Goal: Task Accomplishment & Management: Manage account settings

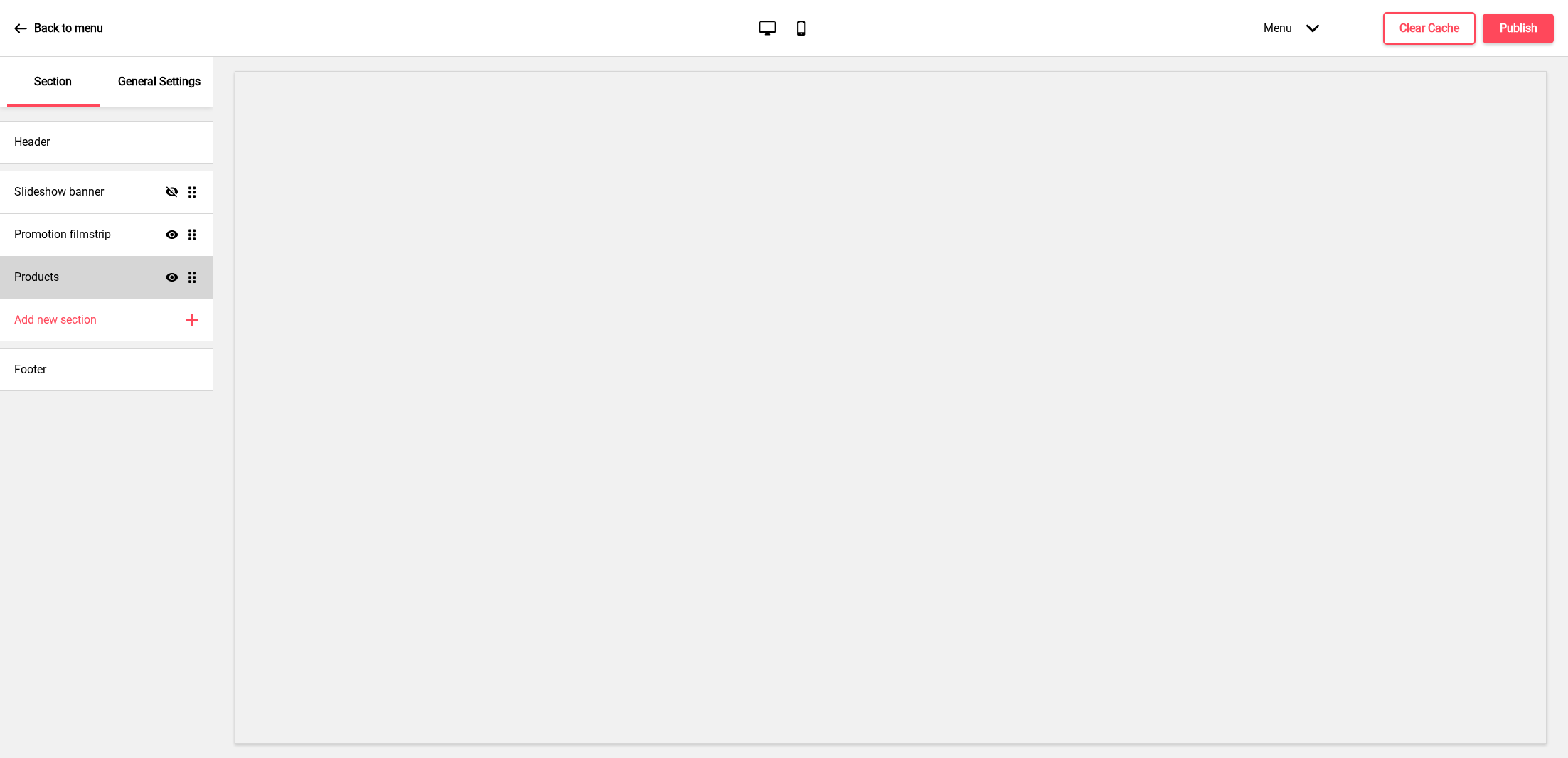
click at [146, 268] on div "Products Show Drag" at bounding box center [106, 277] width 213 height 43
select select "side"
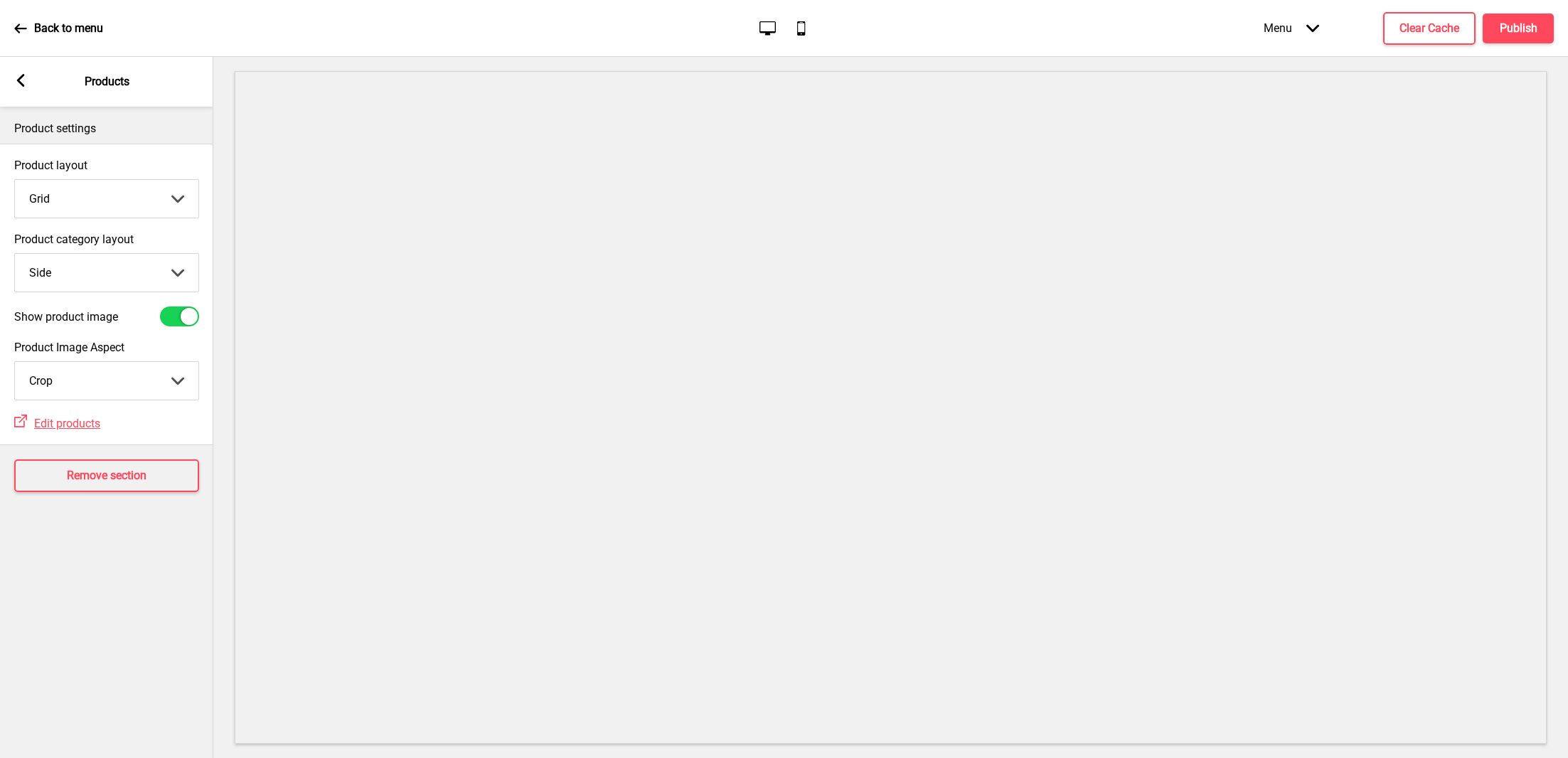
click at [23, 78] on rect at bounding box center [20, 79] width 13 height 13
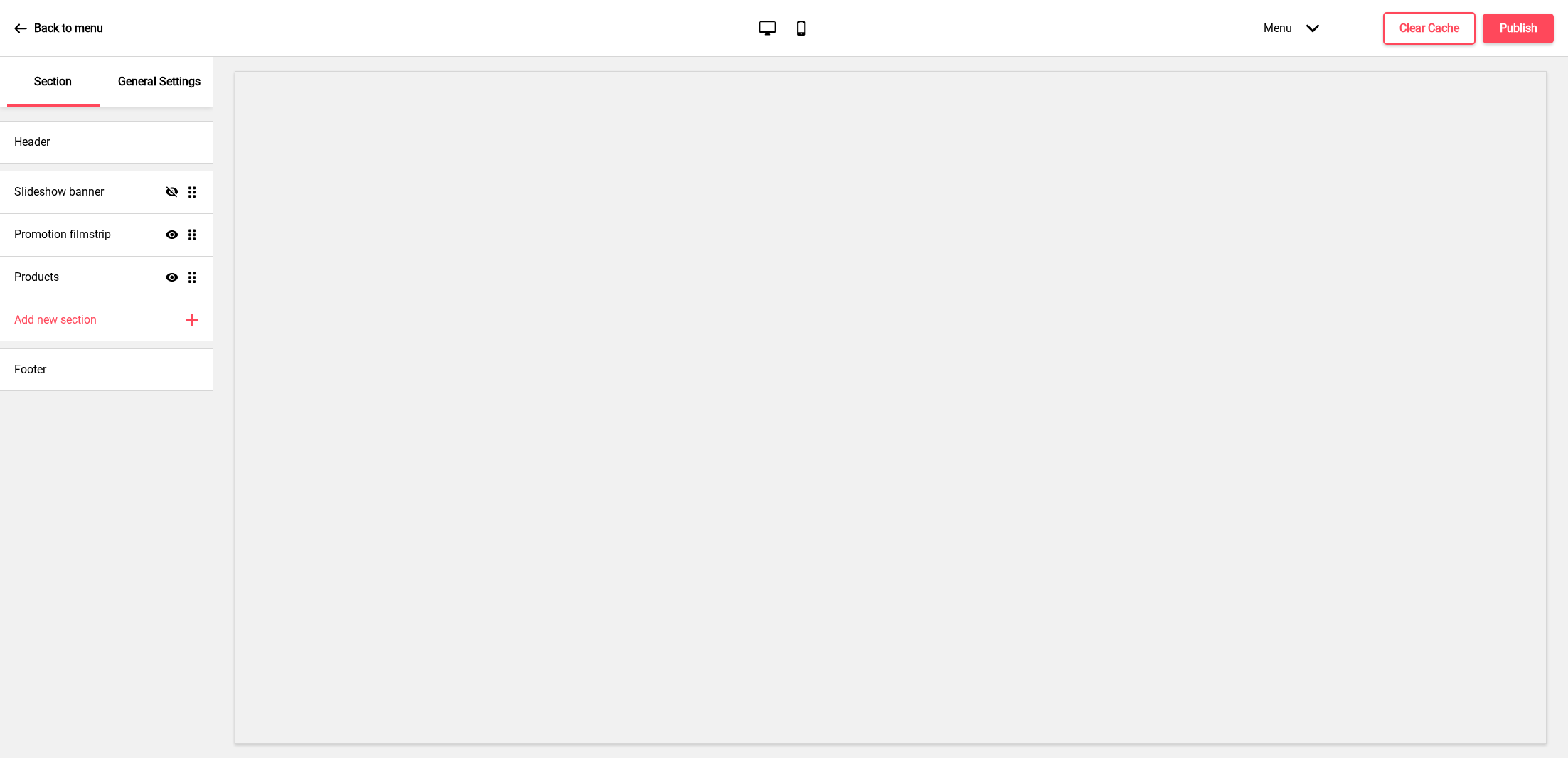
click at [171, 85] on p "General Settings" at bounding box center [159, 81] width 82 height 15
click at [85, 323] on h4 "Add new section" at bounding box center [55, 319] width 82 height 15
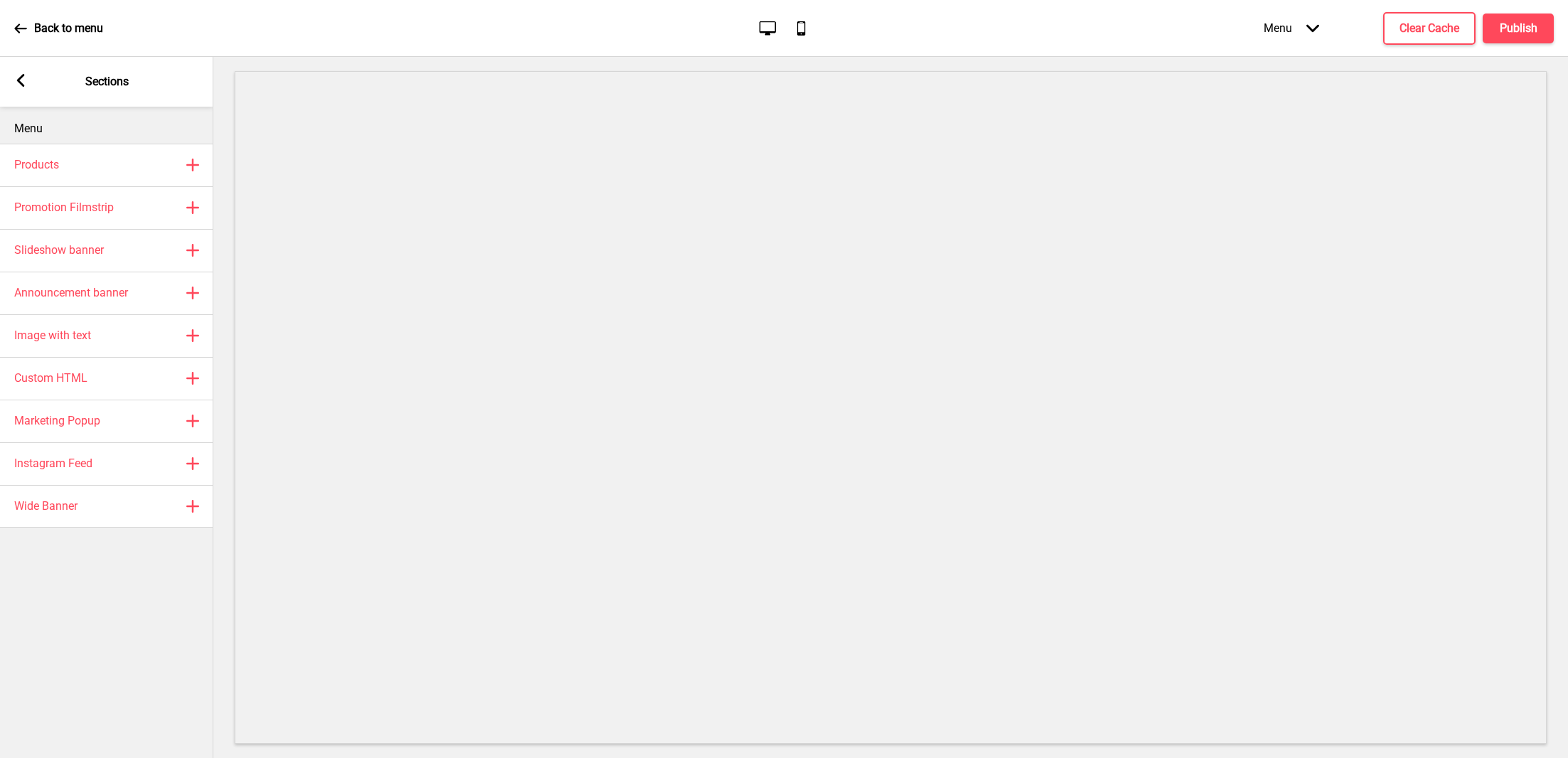
click at [23, 77] on rect at bounding box center [20, 79] width 13 height 13
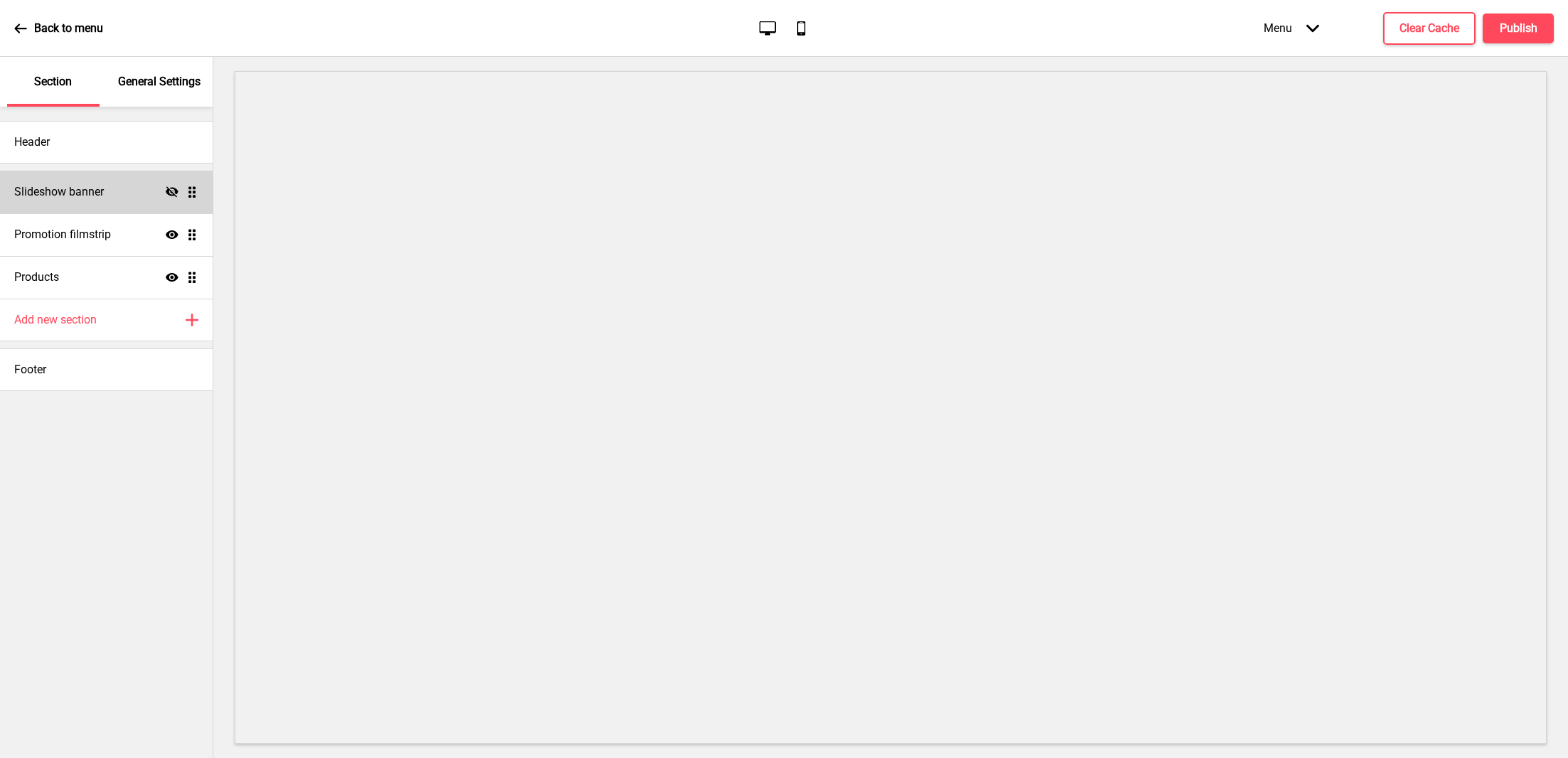
click at [59, 188] on h4 "Slideshow banner" at bounding box center [59, 191] width 90 height 15
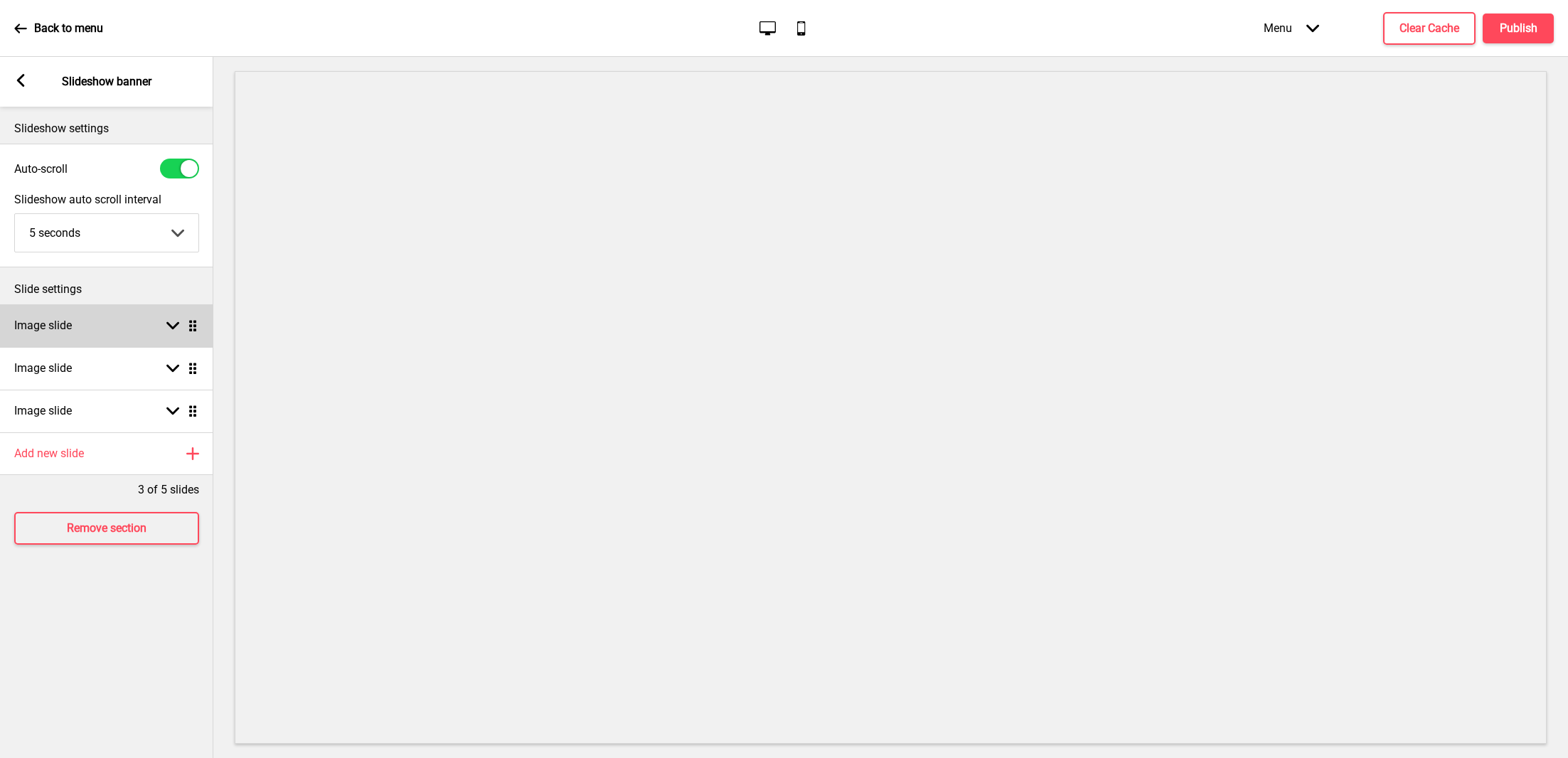
click at [164, 328] on div "Arrow down Drag" at bounding box center [179, 325] width 40 height 13
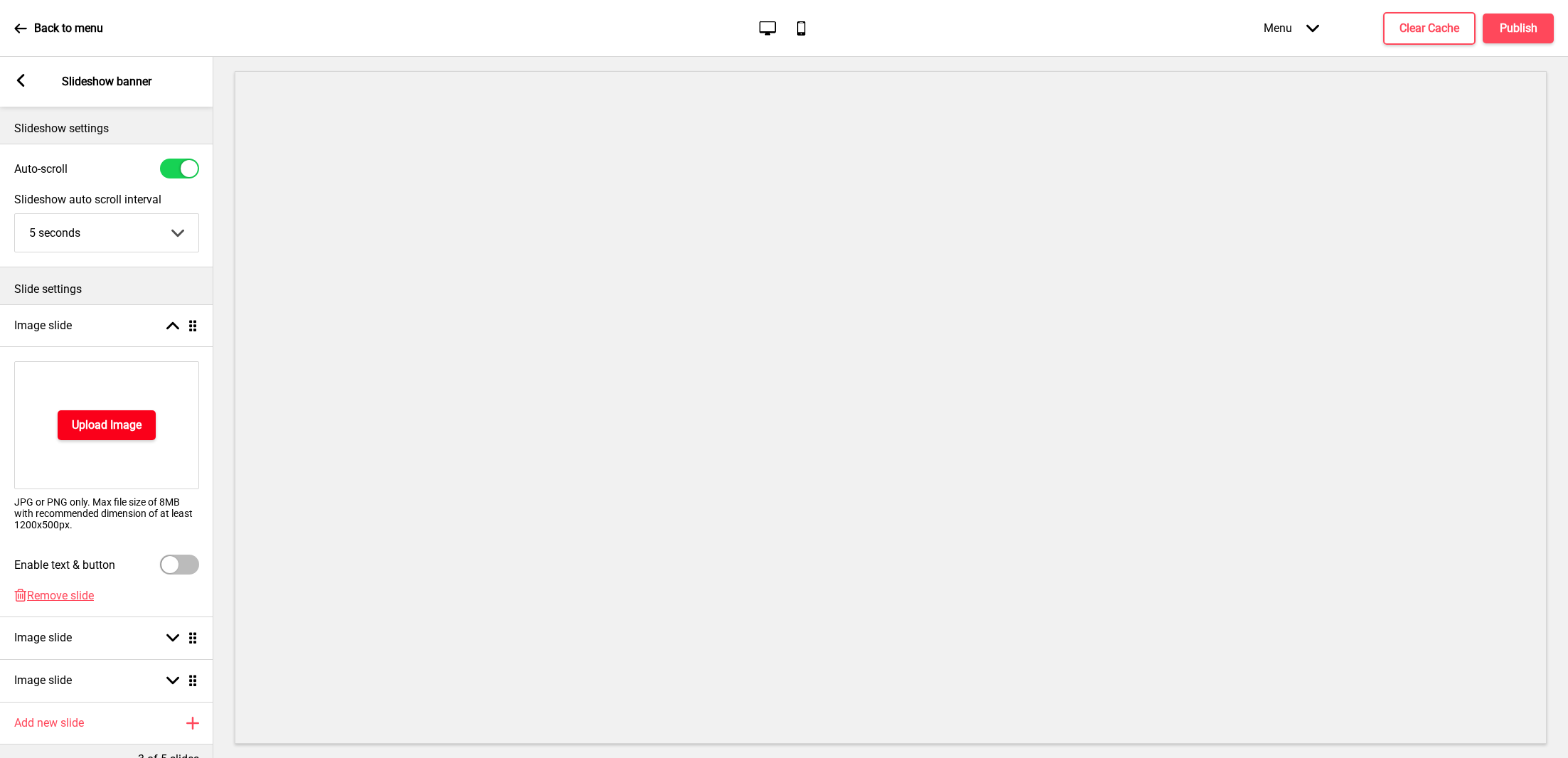
click at [130, 421] on h4 "Upload Image" at bounding box center [107, 425] width 70 height 15
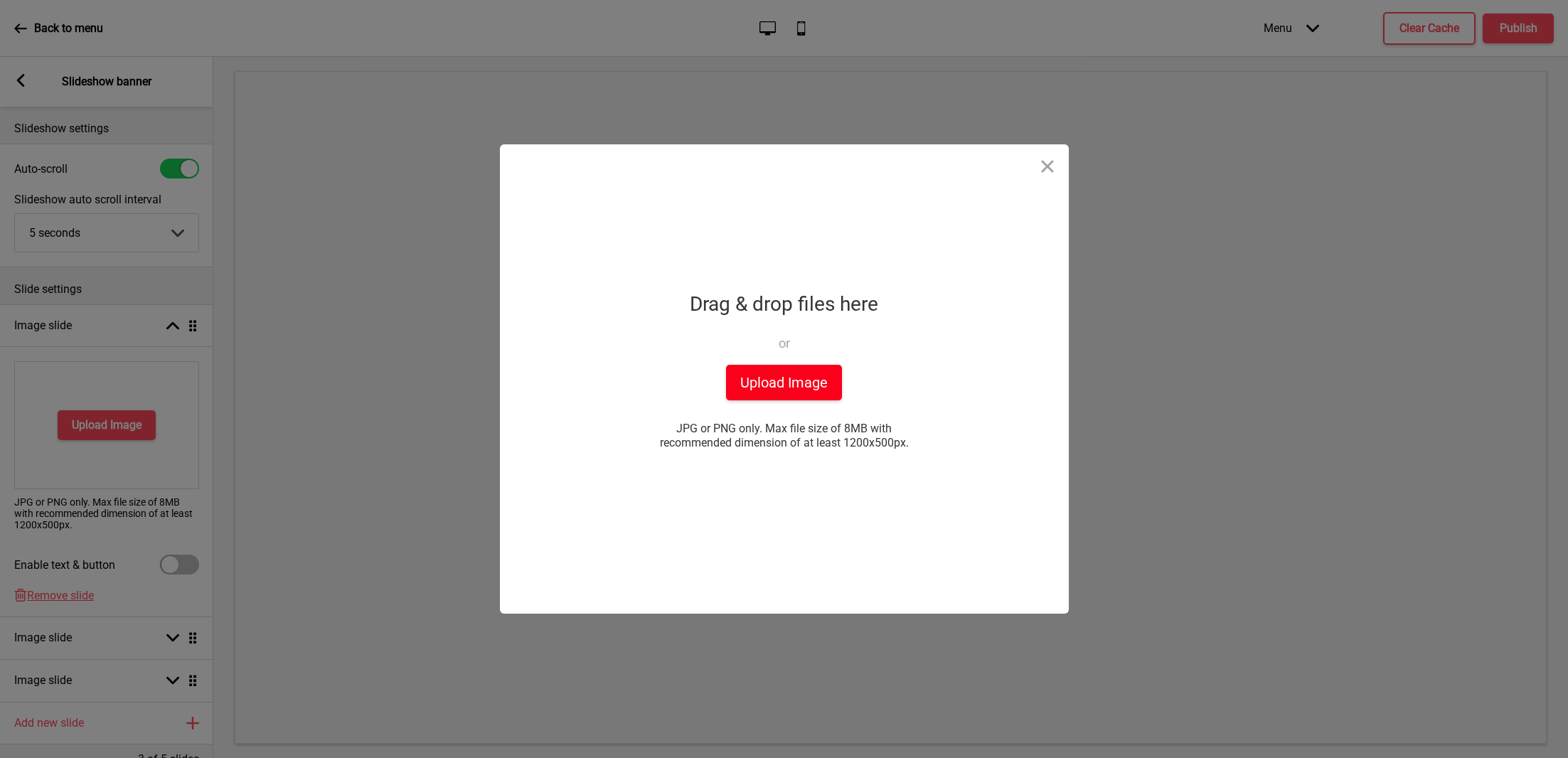
click at [773, 383] on button "Upload Image" at bounding box center [783, 383] width 116 height 35
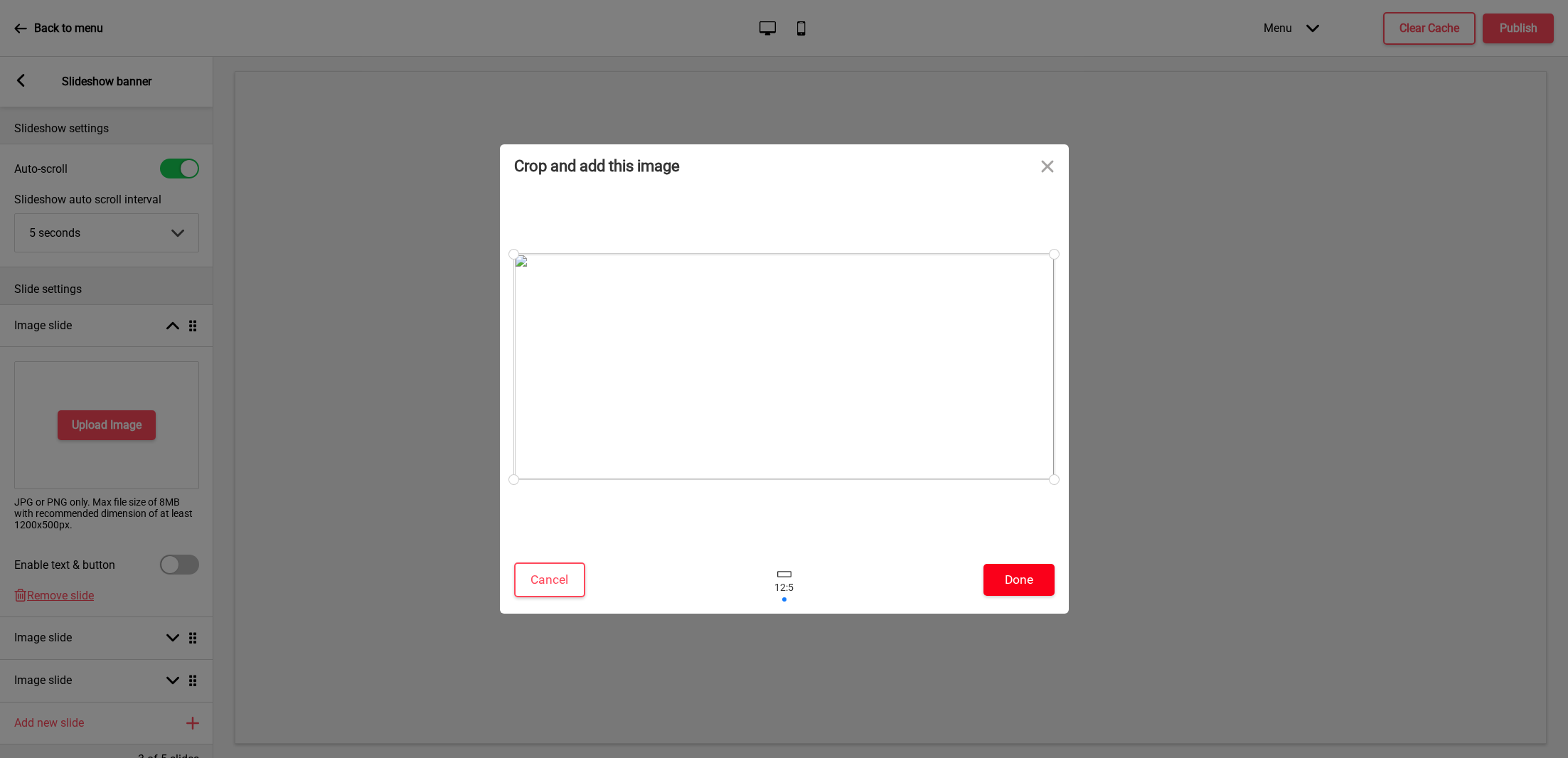
click at [1024, 578] on button "Done" at bounding box center [1019, 579] width 71 height 32
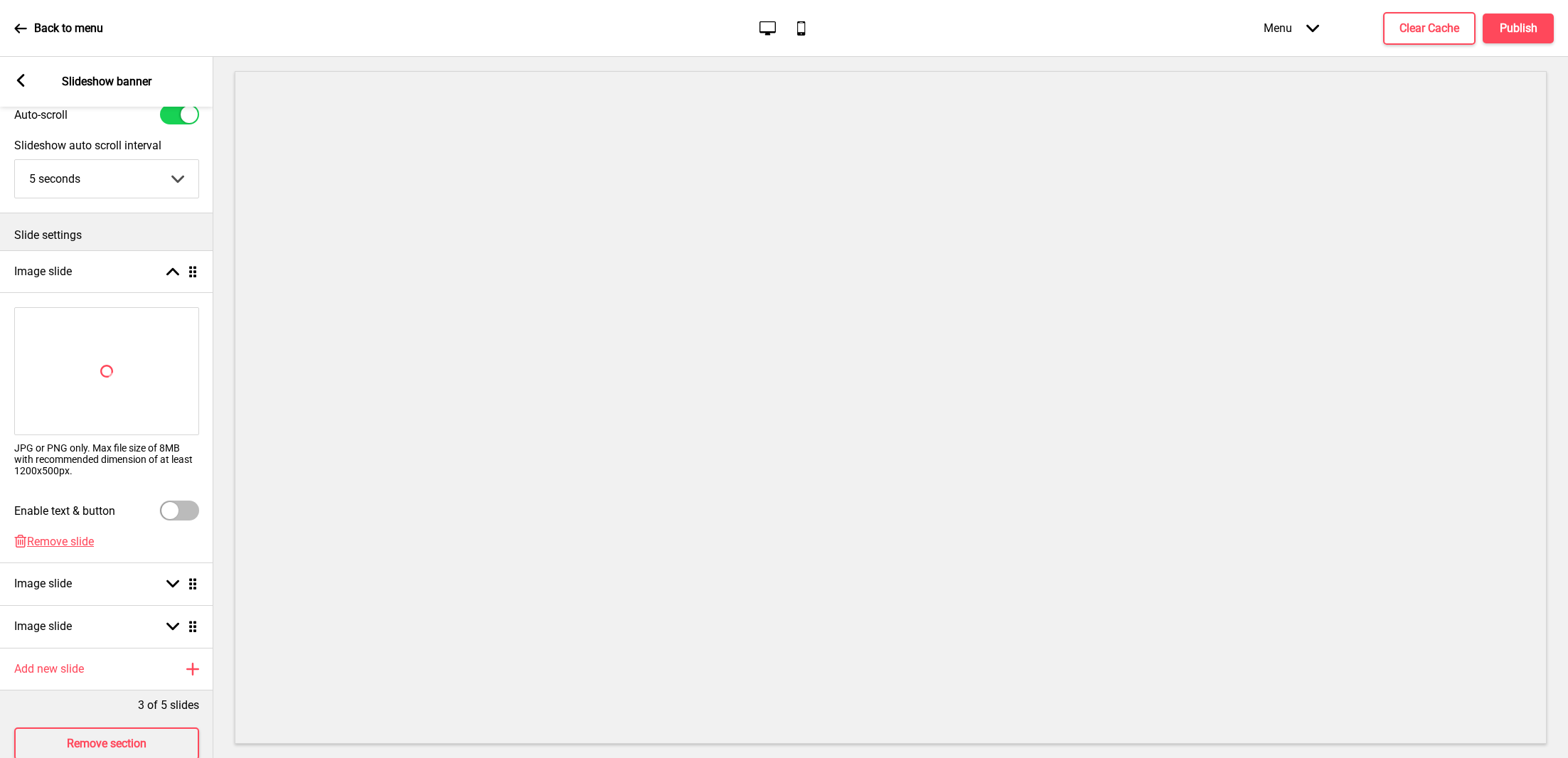
scroll to position [60, 0]
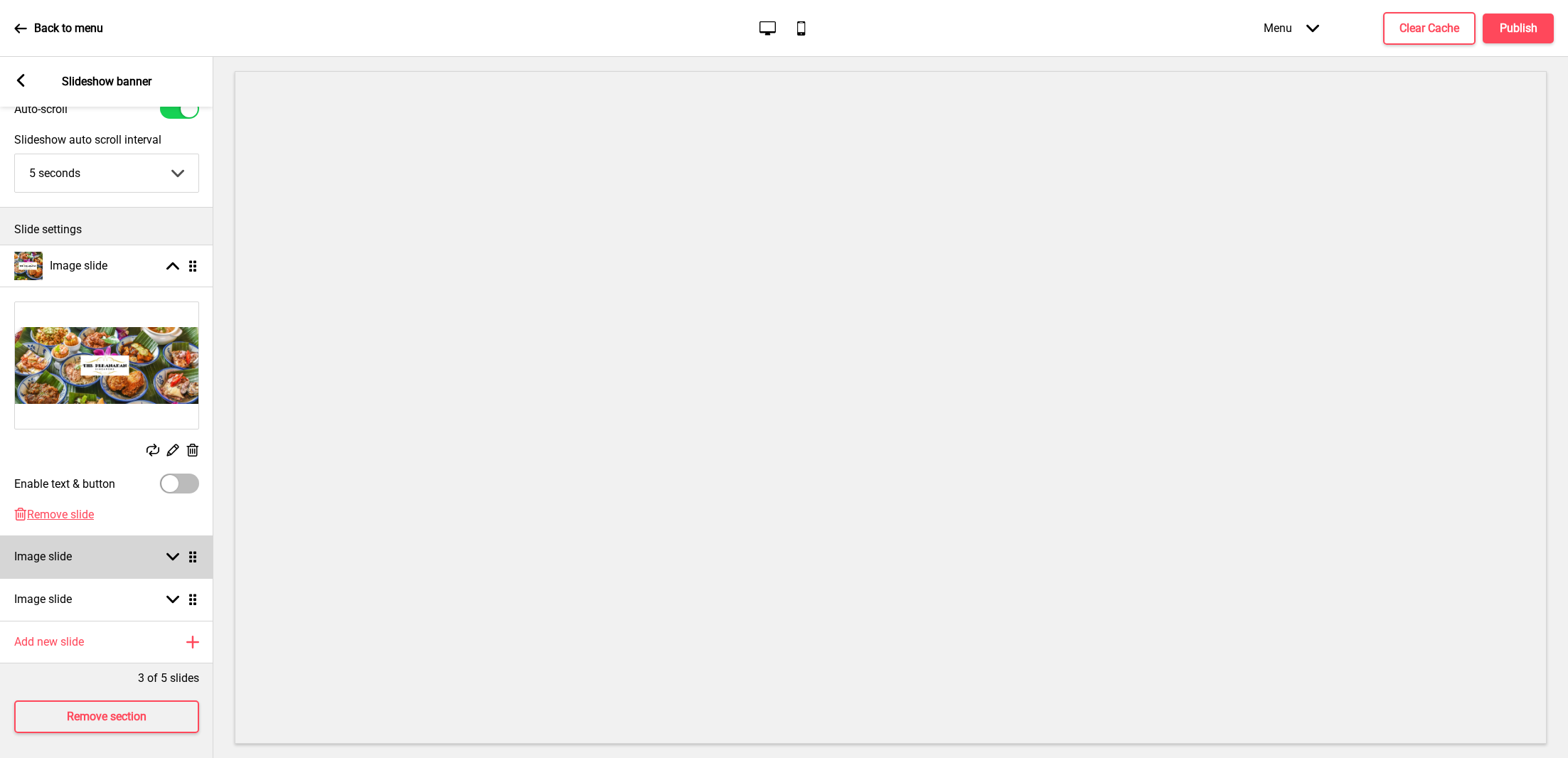
click at [77, 562] on div "Image slide Arrow down Drag" at bounding box center [107, 556] width 213 height 43
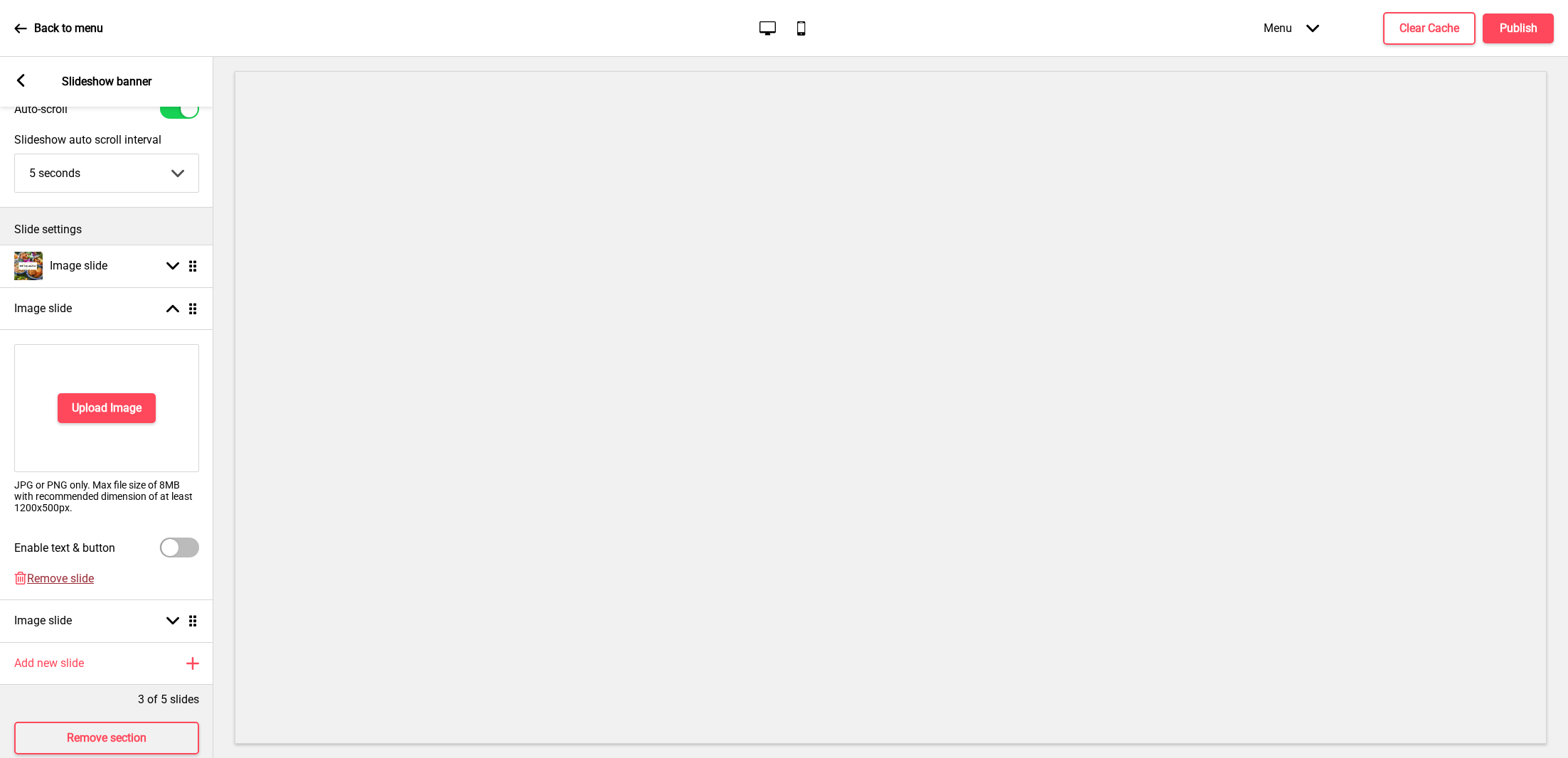
click at [42, 575] on span "Remove slide" at bounding box center [60, 578] width 67 height 13
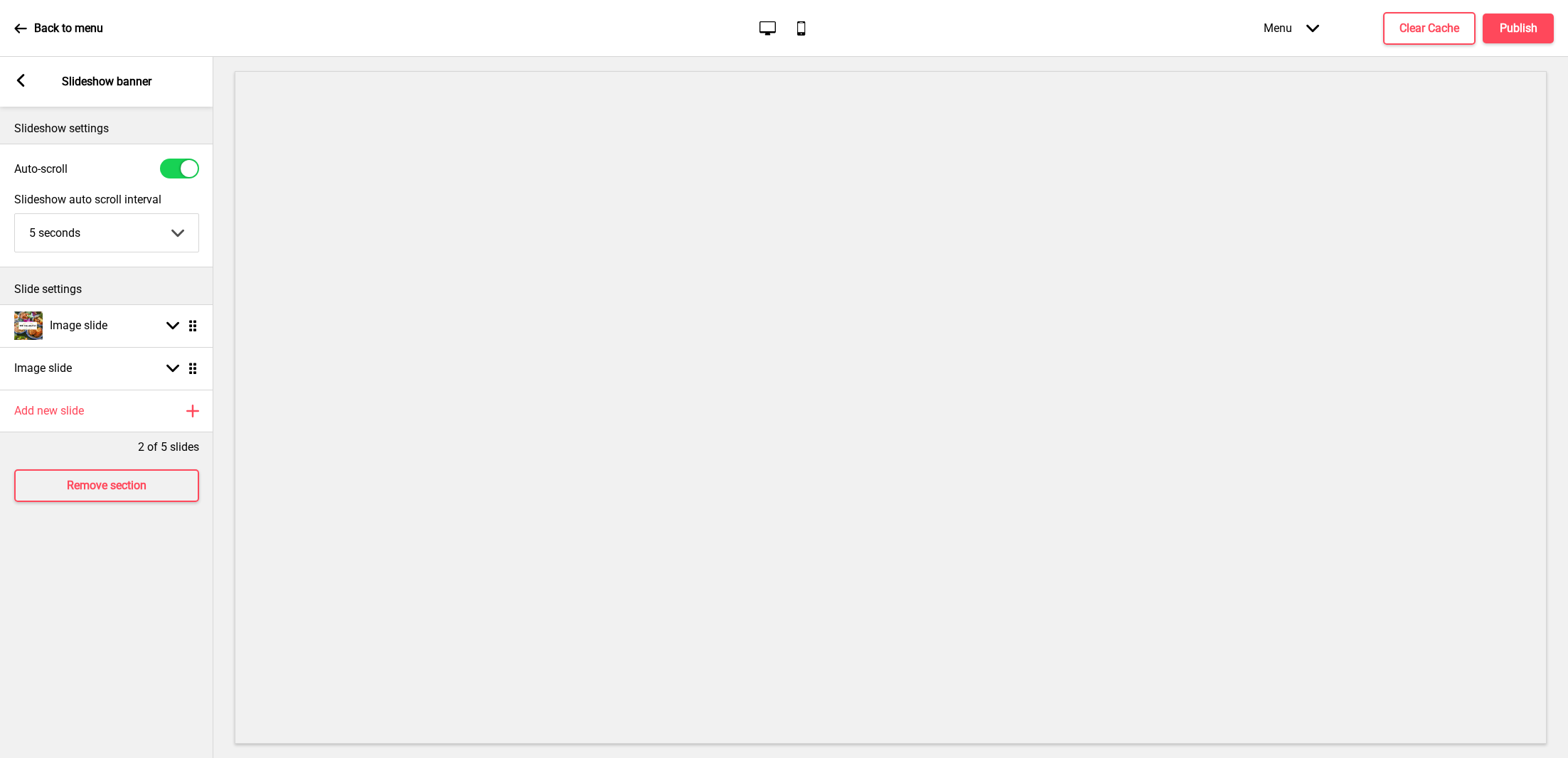
scroll to position [0, 0]
click at [110, 405] on div "Add new slide Plus" at bounding box center [107, 411] width 213 height 43
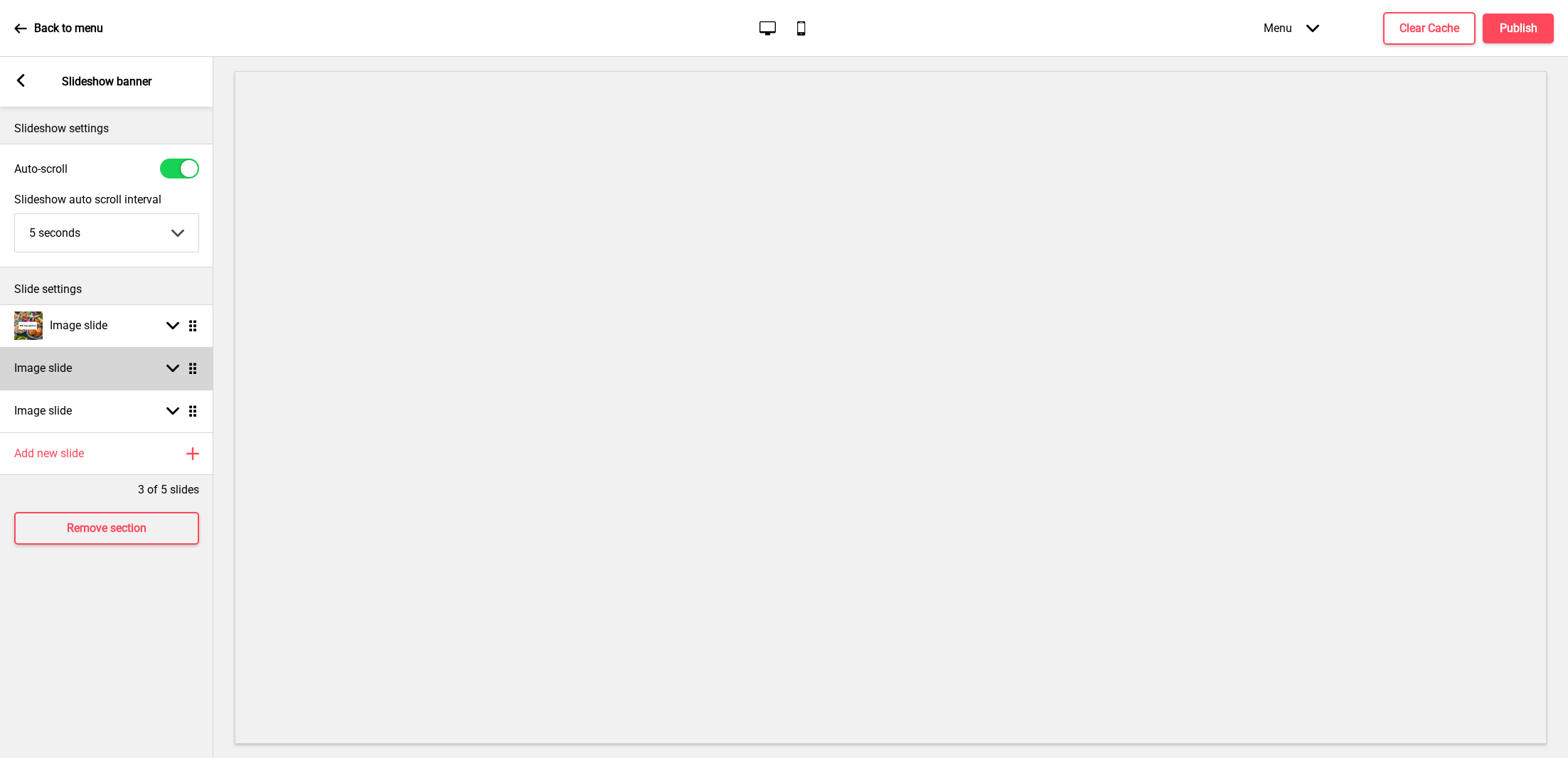
click at [113, 383] on div "Image slide Arrow down Drag" at bounding box center [107, 368] width 213 height 43
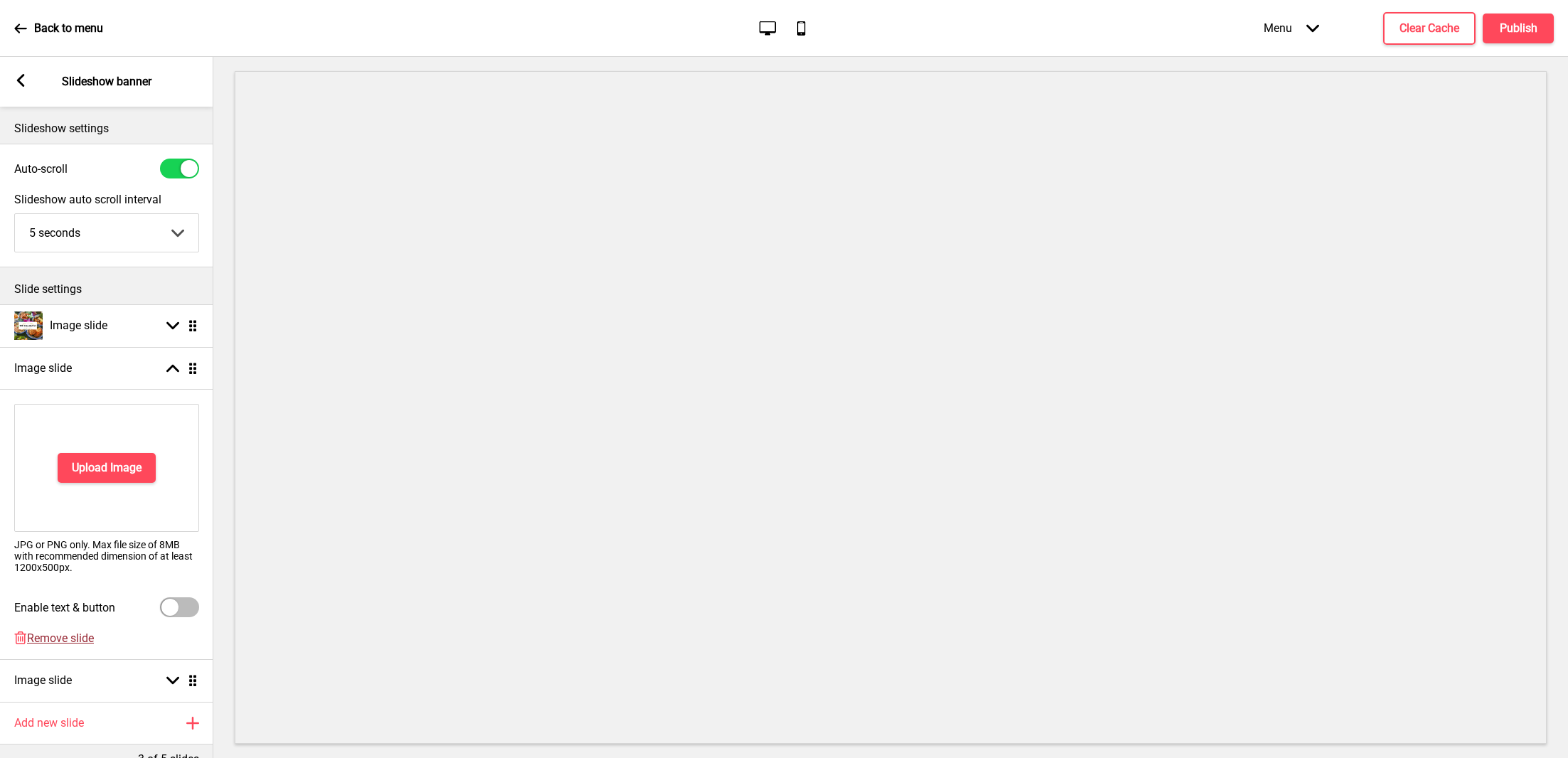
click at [38, 636] on span "Remove slide" at bounding box center [60, 638] width 67 height 13
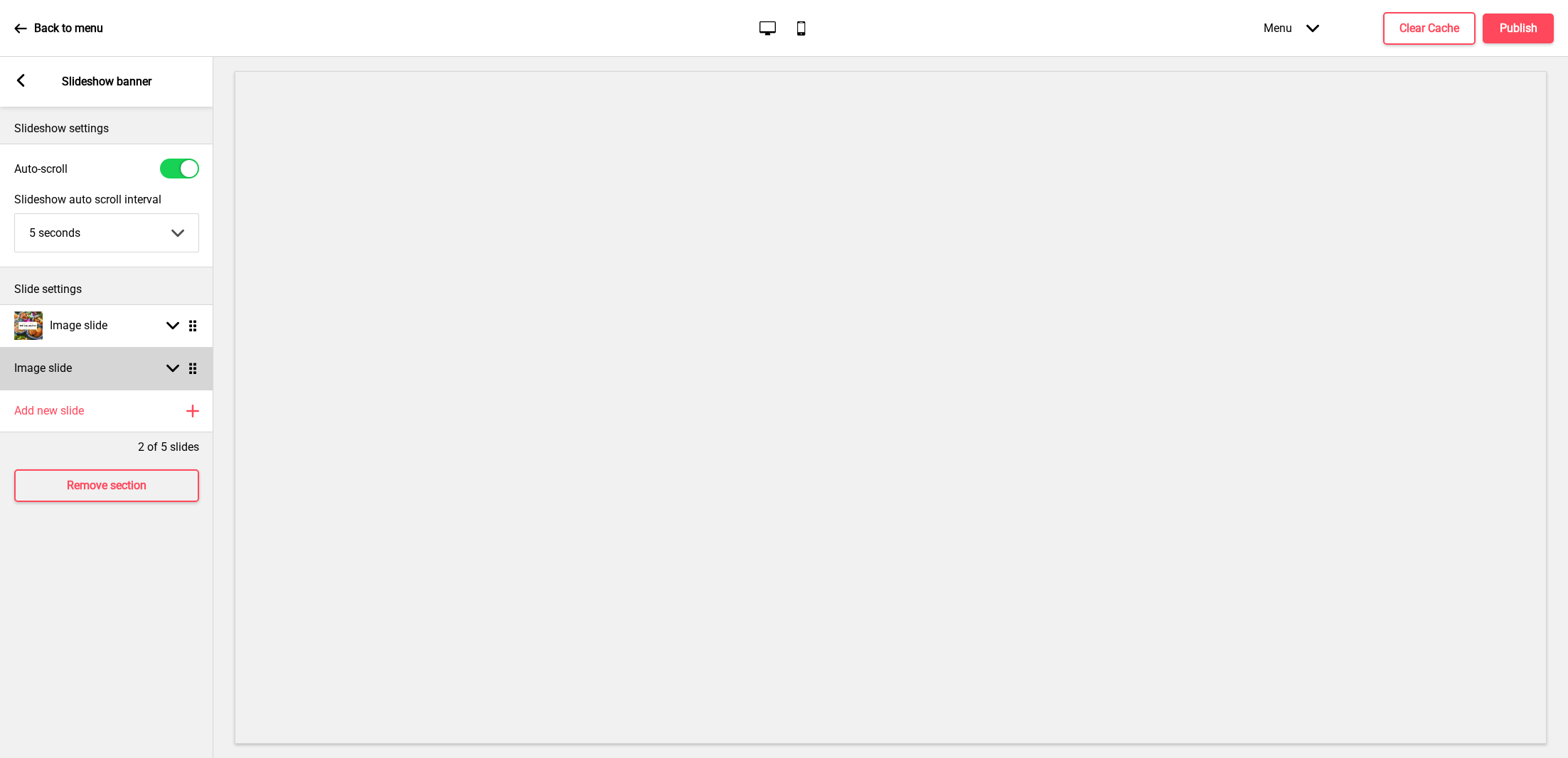
click at [135, 357] on div "Image slide Arrow down Drag" at bounding box center [107, 368] width 213 height 43
select select "right"
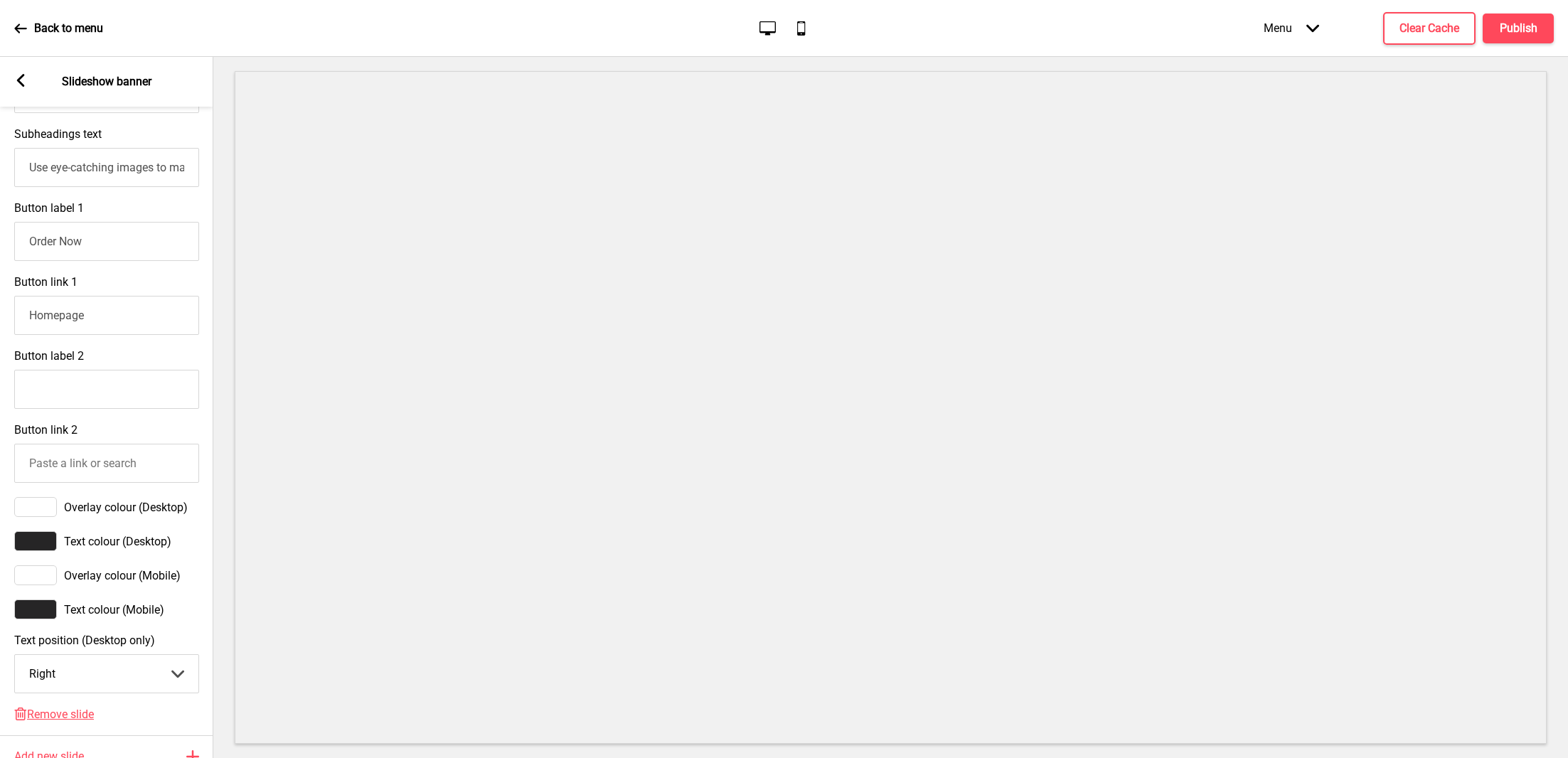
scroll to position [712, 0]
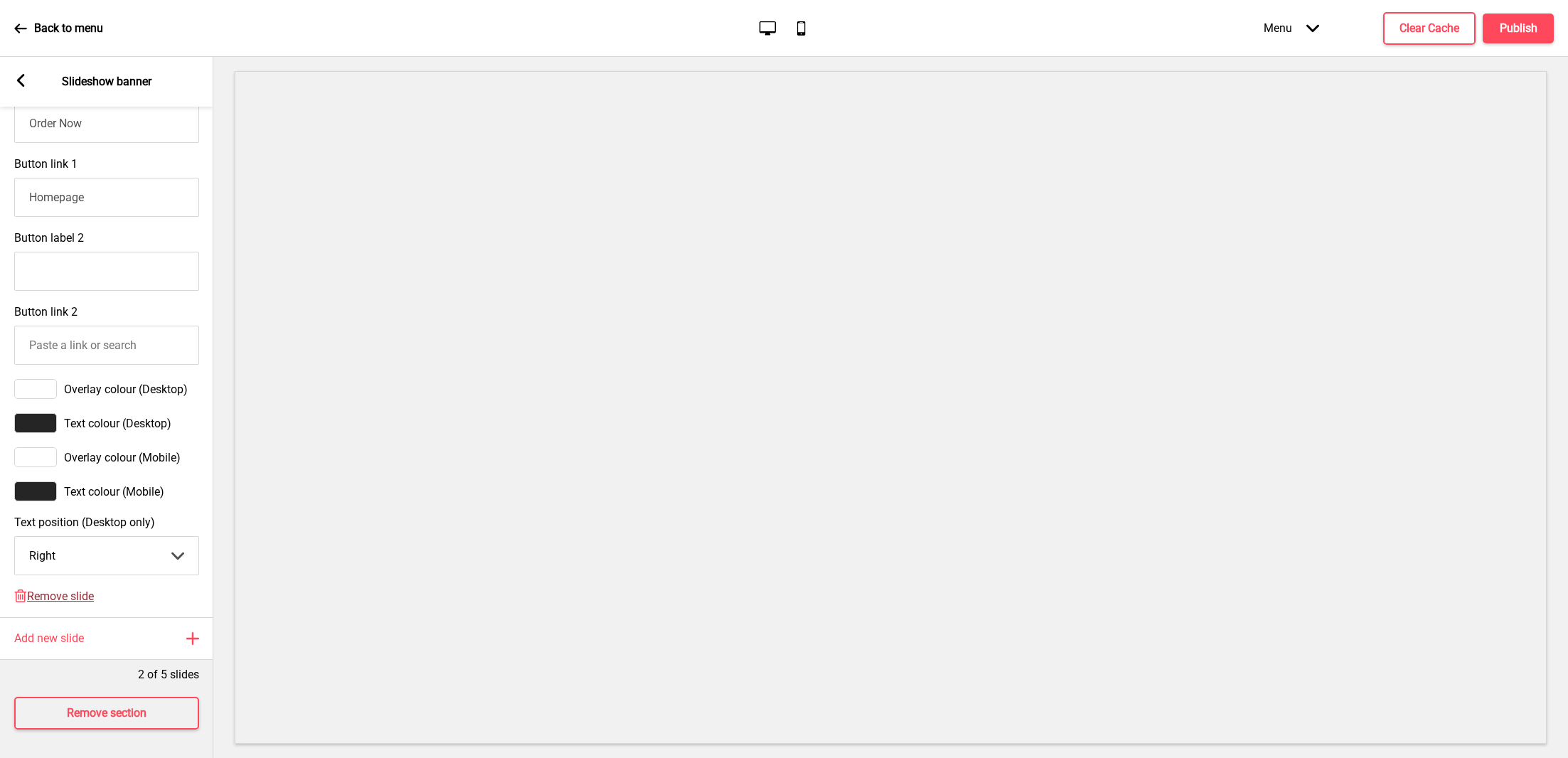
click at [80, 589] on span "Remove slide" at bounding box center [60, 596] width 67 height 13
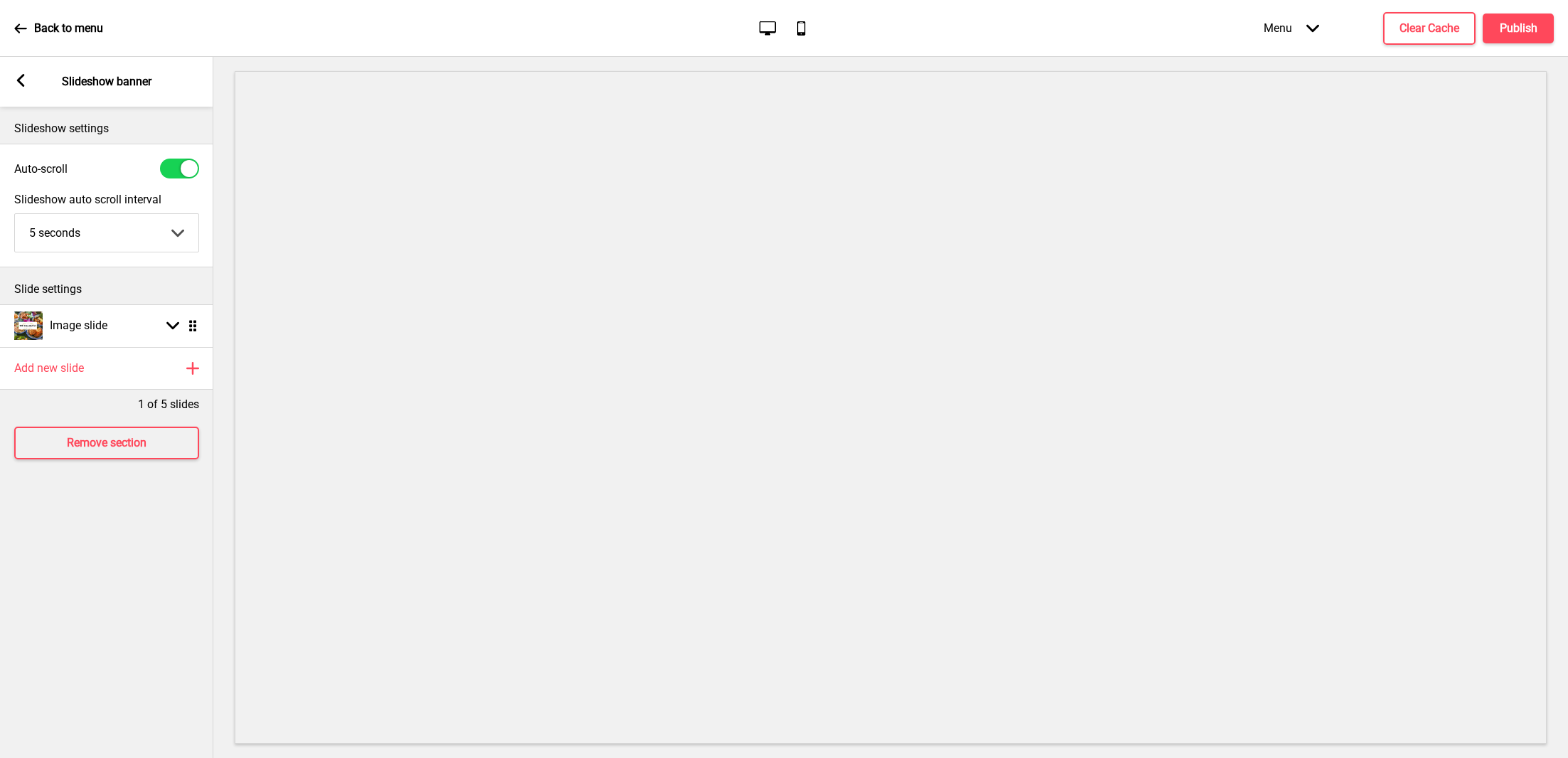
click at [29, 82] on div "Arrow left Slideshow banner" at bounding box center [107, 82] width 213 height 50
click at [23, 80] on rect at bounding box center [20, 79] width 13 height 13
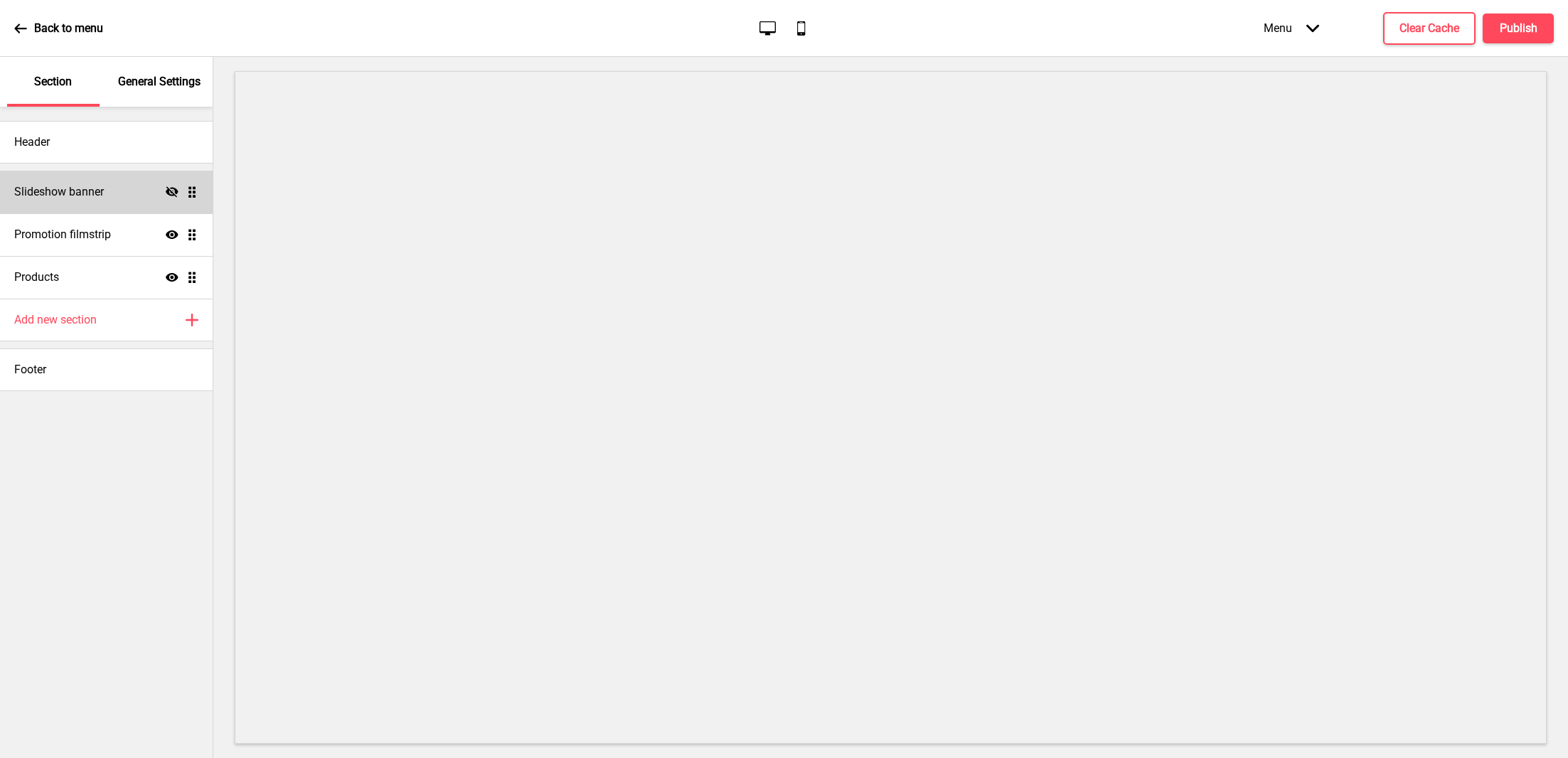
click at [174, 195] on icon at bounding box center [172, 191] width 13 height 10
click at [1511, 31] on h4 "Publish" at bounding box center [1518, 28] width 38 height 15
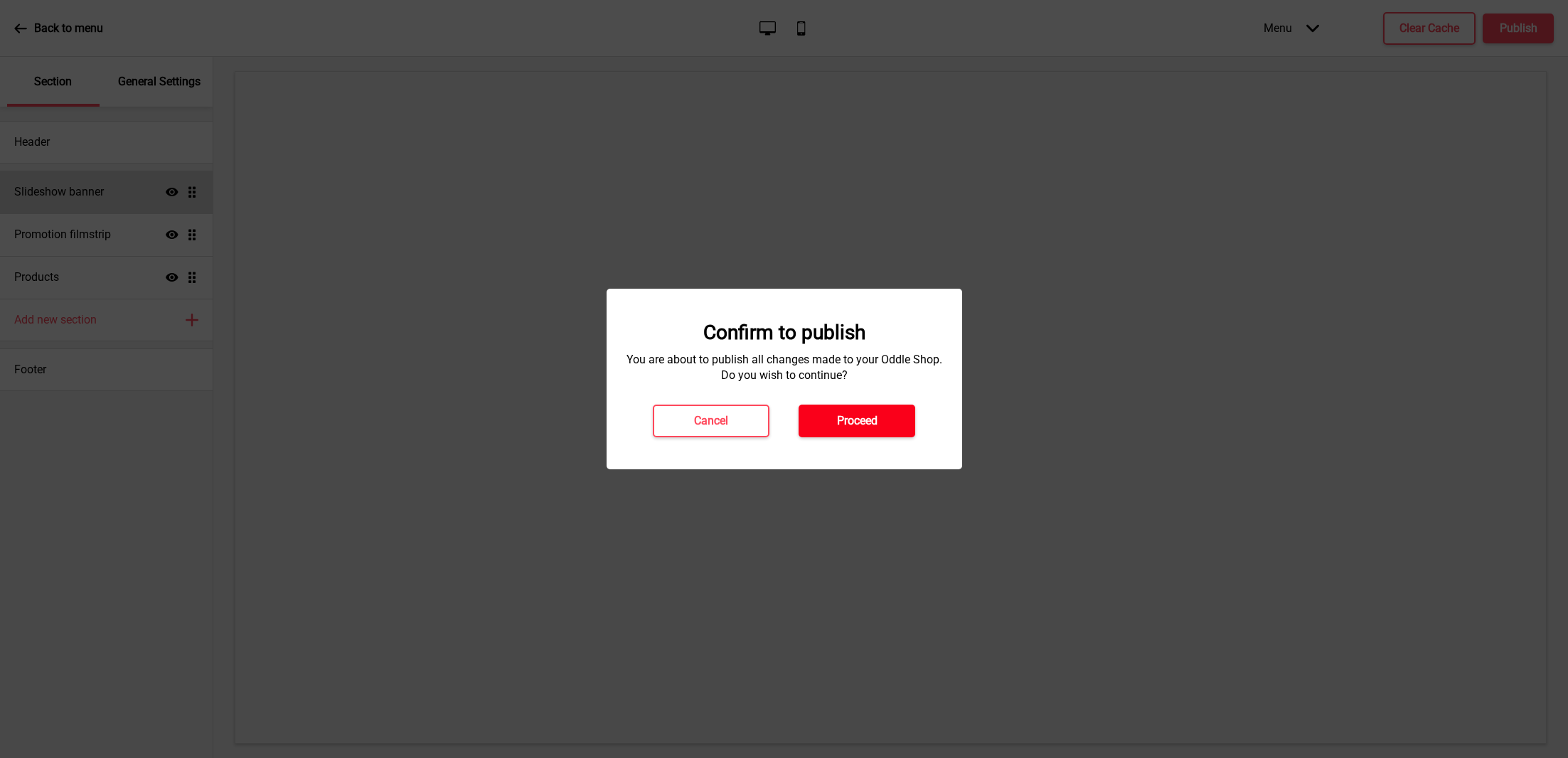
click at [875, 422] on h4 "Proceed" at bounding box center [857, 420] width 40 height 15
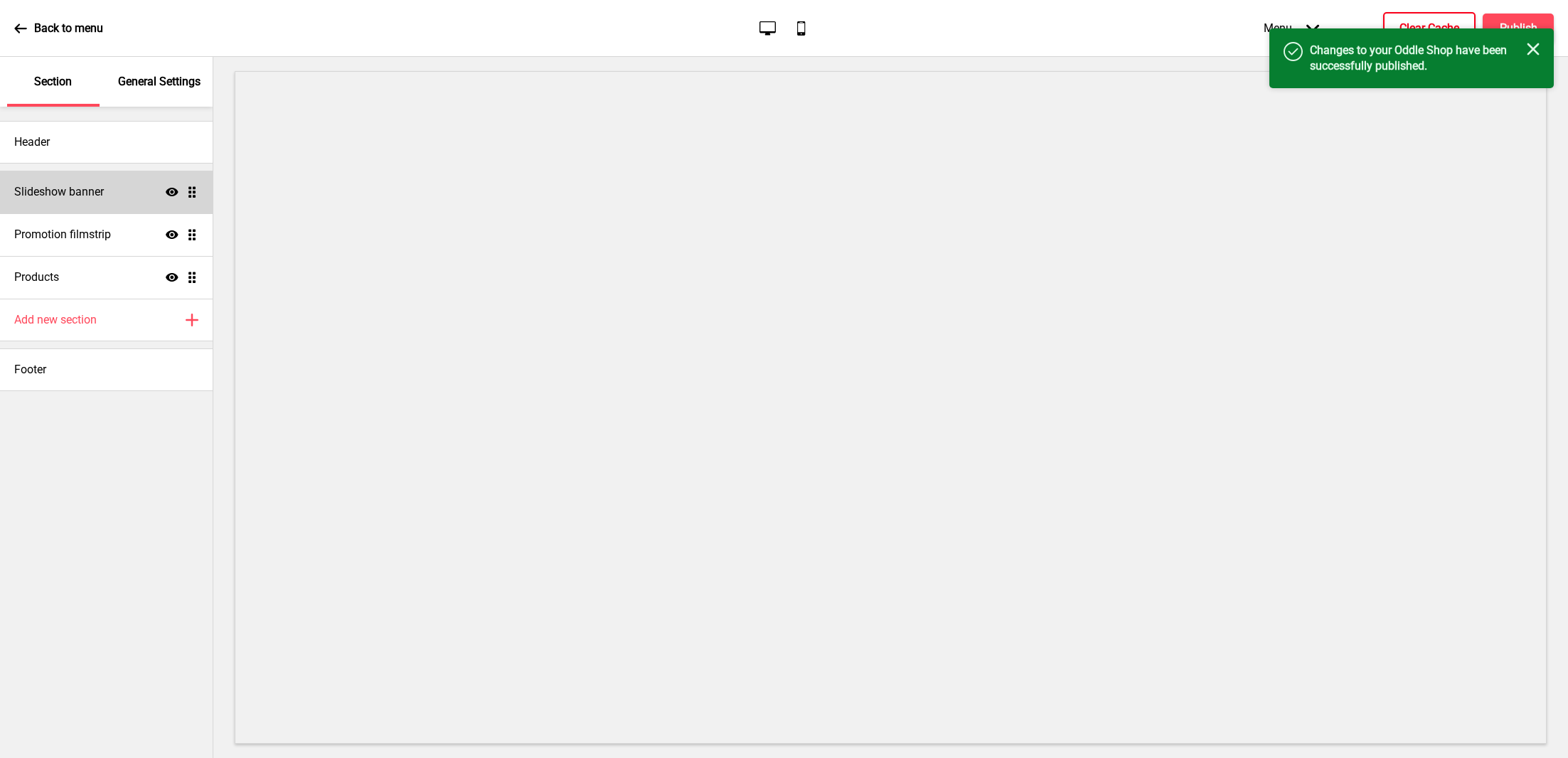
click at [1414, 26] on h4 "Clear Cache" at bounding box center [1429, 28] width 60 height 15
